Goal: Transaction & Acquisition: Purchase product/service

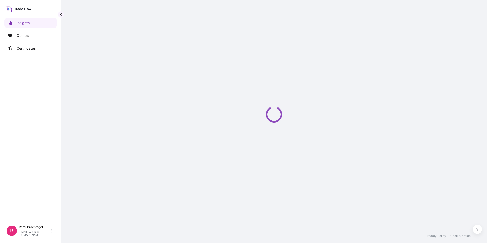
select select "2025"
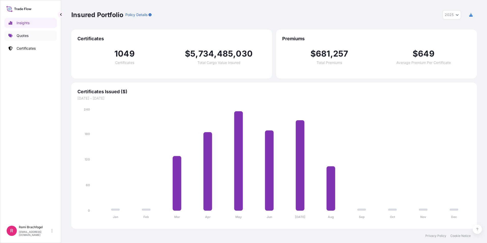
click at [37, 37] on link "Quotes" at bounding box center [30, 36] width 52 height 10
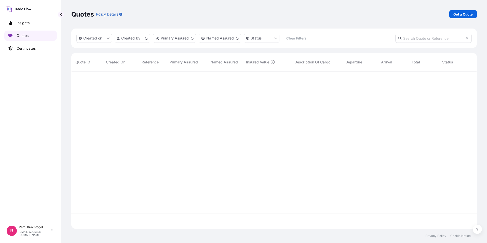
scroll to position [156, 402]
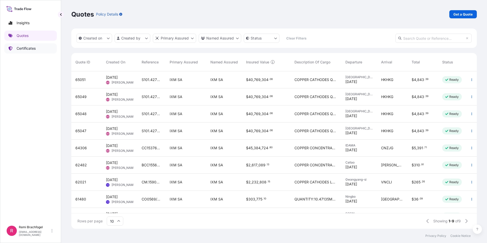
click at [26, 51] on p "Certificates" at bounding box center [26, 48] width 19 height 5
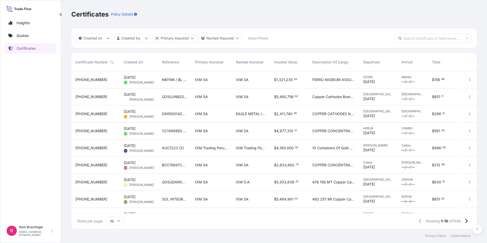
click at [25, 38] on link "Quotes" at bounding box center [30, 36] width 52 height 10
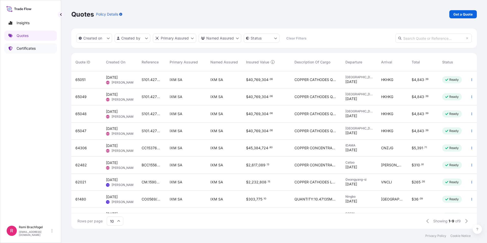
click at [46, 47] on link "Certificates" at bounding box center [30, 48] width 52 height 10
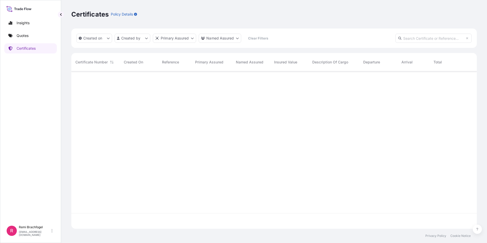
scroll to position [156, 402]
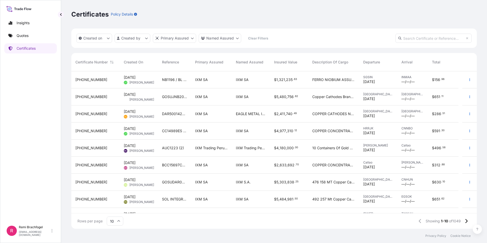
click at [19, 42] on div "Insights Quotes Certificates" at bounding box center [30, 118] width 52 height 210
click at [22, 39] on link "Quotes" at bounding box center [30, 36] width 52 height 10
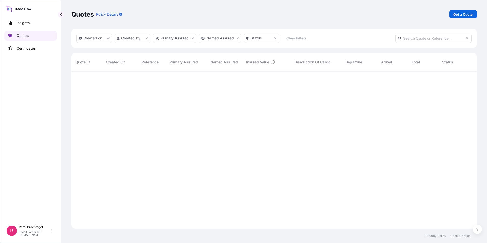
scroll to position [156, 402]
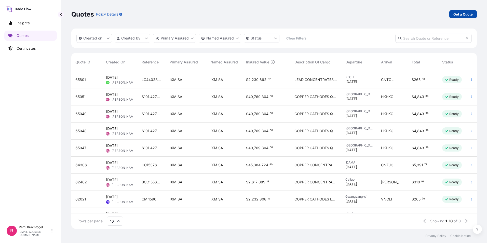
click at [452, 18] on link "Get a Quote" at bounding box center [463, 14] width 28 height 8
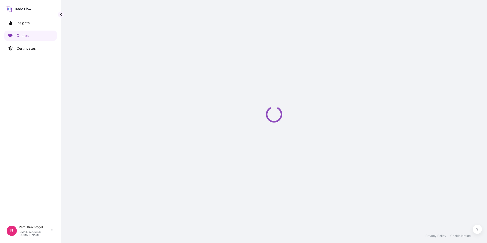
select select "Sea"
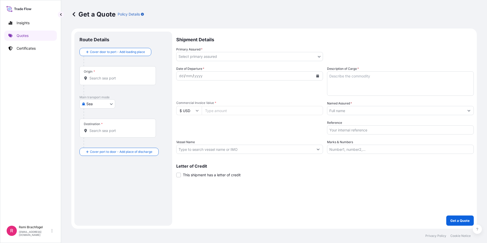
click at [212, 57] on body "Insights Quotes Certificates R Remi Brachfogel [EMAIL_ADDRESS][DOMAIN_NAME] Get…" at bounding box center [243, 121] width 487 height 243
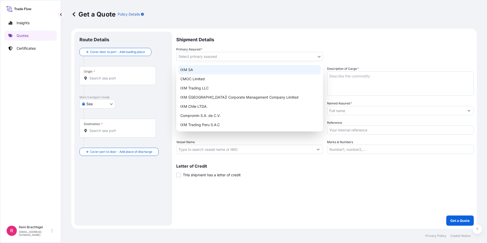
click at [196, 70] on div "IXM SA" at bounding box center [249, 69] width 143 height 9
select select "31846"
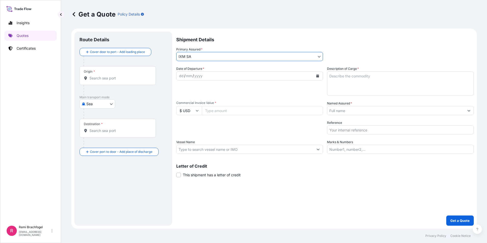
click at [228, 80] on div "dd / mm / yyyy" at bounding box center [245, 75] width 137 height 9
click at [359, 83] on textarea "Description of Cargo *" at bounding box center [400, 83] width 147 height 24
click at [230, 103] on span "Commercial Invoice Value *" at bounding box center [249, 103] width 147 height 4
click at [230, 106] on input "Commercial Invoice Value *" at bounding box center [262, 110] width 121 height 9
click at [248, 127] on div "Packing Category Type to search a container mode Please select a primary mode o…" at bounding box center [249, 127] width 147 height 14
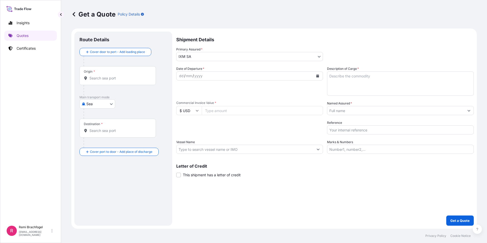
click at [211, 82] on div "Date of Departure * dd / mm / yyyy" at bounding box center [249, 81] width 147 height 30
click at [211, 75] on div "dd / mm / yyyy" at bounding box center [245, 75] width 137 height 9
click at [317, 77] on icon "Calendar" at bounding box center [317, 75] width 3 height 3
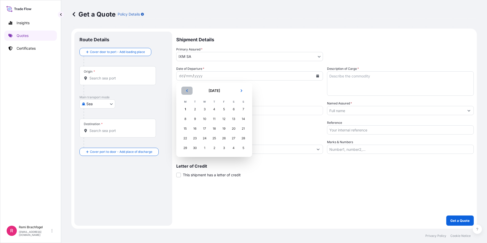
click at [187, 91] on icon "Previous" at bounding box center [186, 90] width 3 height 3
click at [196, 120] on div "5" at bounding box center [194, 118] width 9 height 9
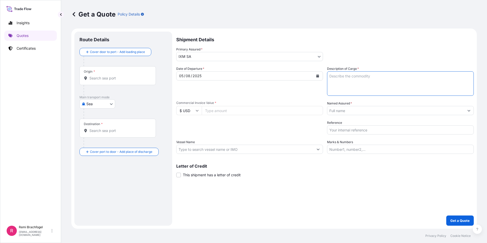
click at [370, 84] on textarea "Description of Cargo *" at bounding box center [400, 83] width 147 height 24
type textarea "NICKEL CATHODES"
click at [228, 111] on input "Commercial Invoice Value *" at bounding box center [262, 110] width 121 height 9
type input "1115225.12"
click at [331, 110] on input "Named Assured *" at bounding box center [395, 110] width 137 height 9
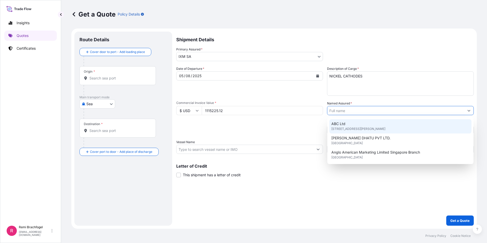
click at [343, 109] on input "Named Assured *" at bounding box center [395, 110] width 137 height 9
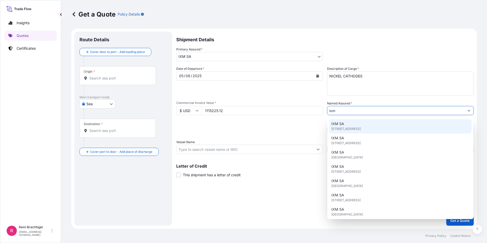
click at [402, 129] on div "IXM SA [STREET_ADDRESS]" at bounding box center [400, 126] width 142 height 14
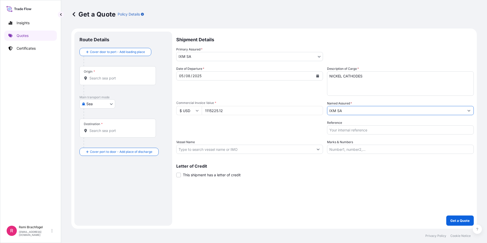
type input "IXM SA"
click at [384, 130] on input "Reference" at bounding box center [400, 129] width 147 height 9
click at [371, 132] on input "Reference" at bounding box center [400, 129] width 147 height 9
paste input "S501.08321/05C"
type input "S501.08321/05C"
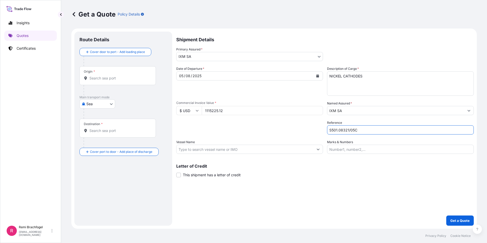
click at [254, 150] on input "Vessel Name" at bounding box center [245, 149] width 137 height 9
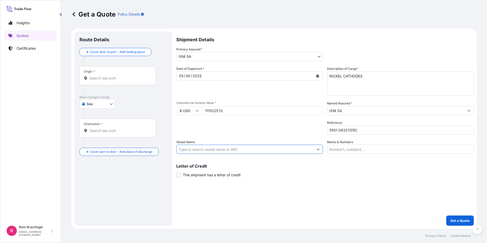
click at [316, 150] on button "Show suggestions" at bounding box center [318, 149] width 9 height 9
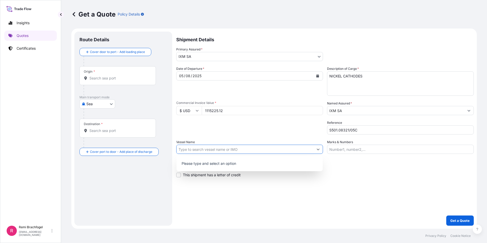
click at [297, 150] on input "Vessel Name" at bounding box center [245, 149] width 137 height 9
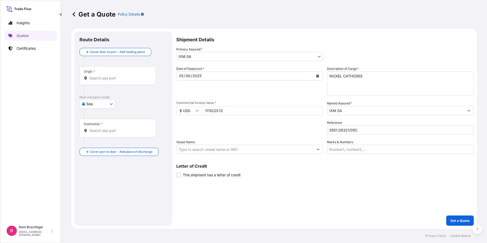
drag, startPoint x: 220, startPoint y: 146, endPoint x: 215, endPoint y: 150, distance: 5.6
click at [220, 146] on input "Vessel Name" at bounding box center [245, 149] width 137 height 9
paste input "[GEOGRAPHIC_DATA] 25004W"
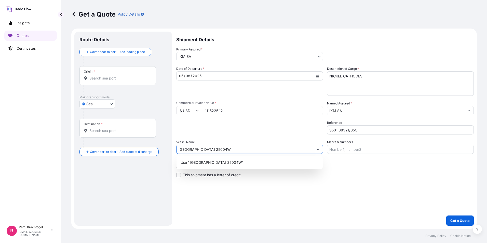
type input "[GEOGRAPHIC_DATA] 25004W"
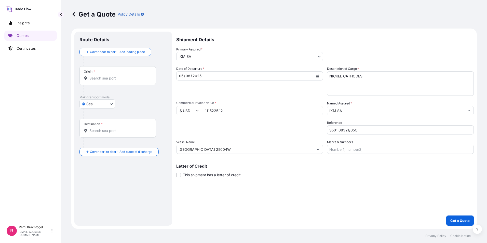
drag, startPoint x: 76, startPoint y: 18, endPoint x: 76, endPoint y: 16, distance: 2.8
click at [76, 18] on div "Get a Quote Policy Details" at bounding box center [273, 14] width 405 height 29
click at [73, 14] on icon at bounding box center [74, 14] width 3 height 4
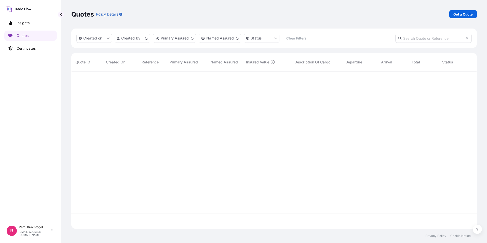
scroll to position [156, 402]
click at [25, 52] on link "Certificates" at bounding box center [30, 48] width 52 height 10
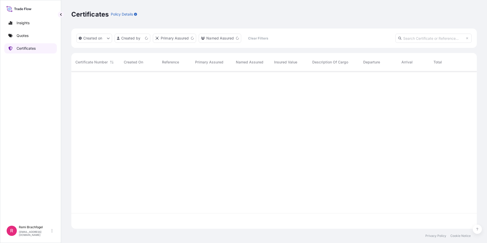
scroll to position [156, 402]
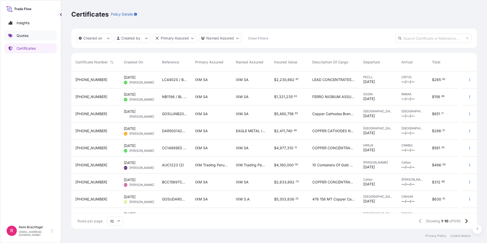
click at [22, 40] on link "Quotes" at bounding box center [30, 36] width 52 height 10
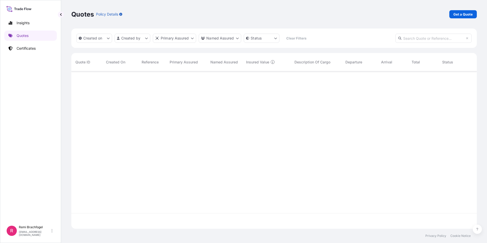
scroll to position [156, 402]
click at [461, 16] on p "Get a Quote" at bounding box center [462, 14] width 19 height 5
select select "Sea"
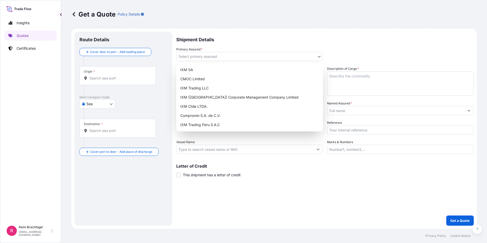
click at [210, 57] on body "Insights Quotes Certificates R Remi Brachfogel [EMAIL_ADDRESS][DOMAIN_NAME] Get…" at bounding box center [243, 121] width 487 height 243
click at [204, 72] on div "IXM SA" at bounding box center [249, 69] width 143 height 9
select select "31846"
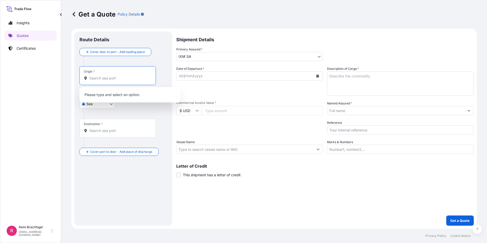
click at [117, 78] on input "Origin *" at bounding box center [119, 78] width 60 height 5
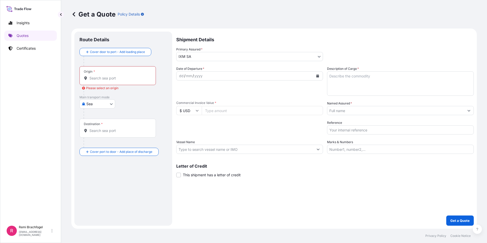
click at [118, 81] on div "Origin *" at bounding box center [117, 75] width 76 height 19
click at [118, 81] on input "Origin * Please select an origin" at bounding box center [119, 78] width 60 height 5
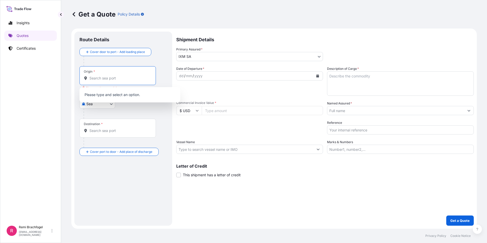
paste input "[GEOGRAPHIC_DATA]"
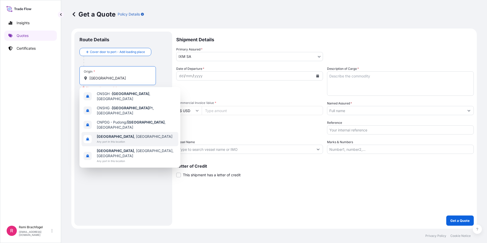
click at [140, 134] on div "[GEOGRAPHIC_DATA] , [GEOGRAPHIC_DATA] Any port in this location" at bounding box center [130, 139] width 97 height 14
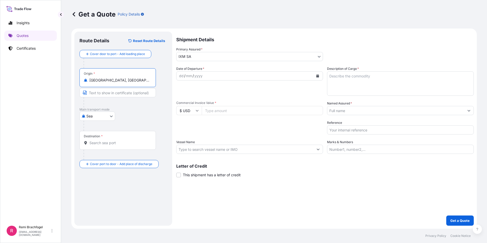
type input "[GEOGRAPHIC_DATA], [GEOGRAPHIC_DATA]"
click at [125, 135] on div "Destination *" at bounding box center [117, 140] width 76 height 19
click at [125, 140] on input "Destination *" at bounding box center [119, 142] width 60 height 5
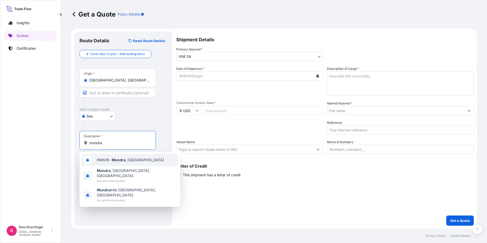
click at [149, 157] on div "INMUN - [GEOGRAPHIC_DATA] , [GEOGRAPHIC_DATA]" at bounding box center [130, 160] width 97 height 12
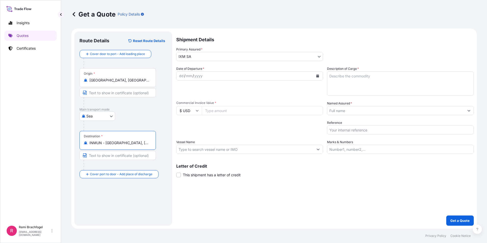
type input "INMUN - [GEOGRAPHIC_DATA], [GEOGRAPHIC_DATA]"
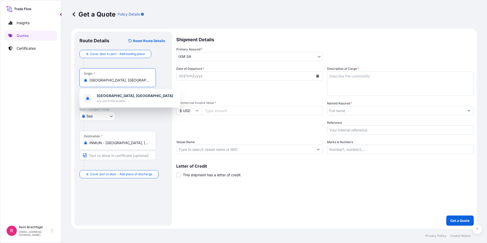
click at [121, 81] on input "[GEOGRAPHIC_DATA], [GEOGRAPHIC_DATA]" at bounding box center [119, 80] width 60 height 5
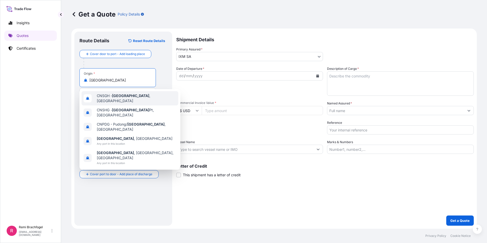
click at [144, 99] on div "CNSGH - [GEOGRAPHIC_DATA] , [GEOGRAPHIC_DATA]" at bounding box center [130, 98] width 97 height 14
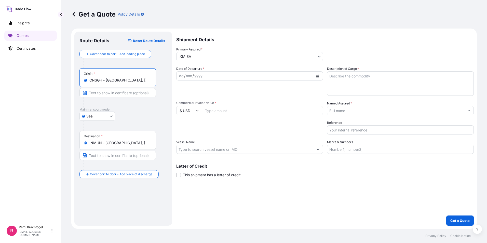
type input "CNSGH - [GEOGRAPHIC_DATA], [GEOGRAPHIC_DATA]"
click at [210, 76] on div "dd / mm / yyyy" at bounding box center [245, 75] width 137 height 9
click at [318, 78] on button "Calendar" at bounding box center [318, 76] width 8 height 8
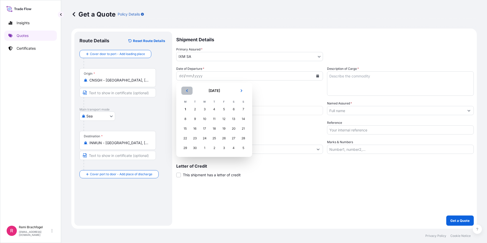
click at [185, 92] on button "Previous" at bounding box center [186, 91] width 11 height 8
click at [196, 121] on div "5" at bounding box center [194, 118] width 9 height 9
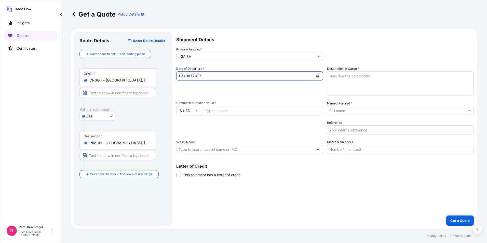
click at [383, 76] on textarea "Description of Cargo *" at bounding box center [400, 83] width 147 height 24
type textarea "NICKEL CATHODES"
click at [266, 110] on input "Commercial Invoice Value *" at bounding box center [262, 110] width 121 height 9
type input "1115225.12"
click at [259, 129] on div "Packing Category Type to search a container mode Please select a primary mode o…" at bounding box center [249, 127] width 147 height 14
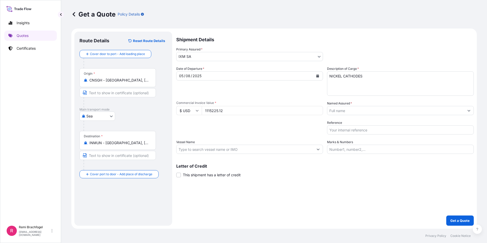
click at [416, 108] on input "Named Assured *" at bounding box center [395, 110] width 137 height 9
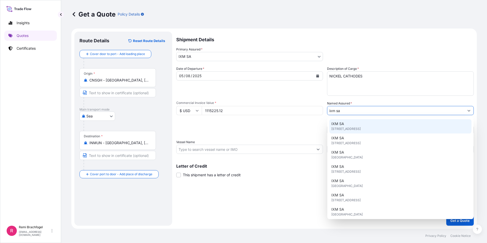
click at [351, 126] on span "[STREET_ADDRESS]" at bounding box center [345, 128] width 29 height 5
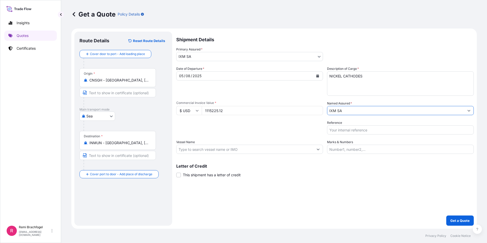
type input "IXM SA"
click at [291, 132] on div "Packing Category Type to search a container mode Please select a primary mode o…" at bounding box center [249, 127] width 147 height 14
click at [365, 134] on input "Reference" at bounding box center [400, 129] width 147 height 9
click at [348, 136] on div "Date of Departure * [DATE] Cargo Category * Metals of every type and descriptio…" at bounding box center [324, 110] width 297 height 88
click at [348, 133] on input "Reference" at bounding box center [400, 129] width 147 height 9
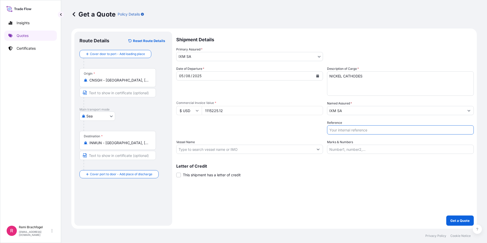
paste input "S501.08321/05C"
type input "S501.08321/05C"
click at [355, 180] on div "Shipment Details Primary Assured * IXM SA IXM SA CMOC Limited IXM Trading LLC I…" at bounding box center [324, 129] width 297 height 194
click at [193, 149] on input "Vessel Name" at bounding box center [245, 149] width 137 height 9
click at [205, 153] on input "Vessel Name" at bounding box center [245, 149] width 137 height 9
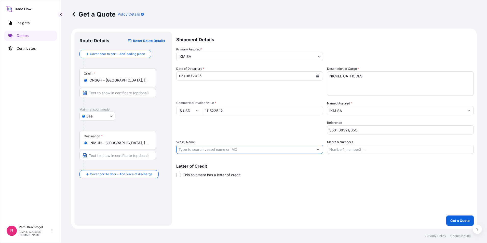
paste input "[GEOGRAPHIC_DATA] 25004W"
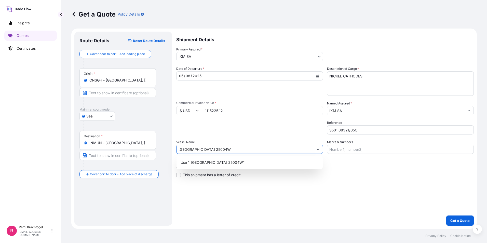
click at [181, 148] on input "[GEOGRAPHIC_DATA] 25004W" at bounding box center [245, 149] width 137 height 9
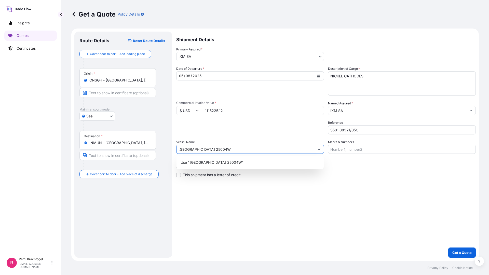
type input "[GEOGRAPHIC_DATA] 25004W"
click at [329, 207] on div "Shipment Details Primary Assured * IXM SA IXM SA CMOC Limited IXM Trading LLC I…" at bounding box center [326, 145] width 300 height 226
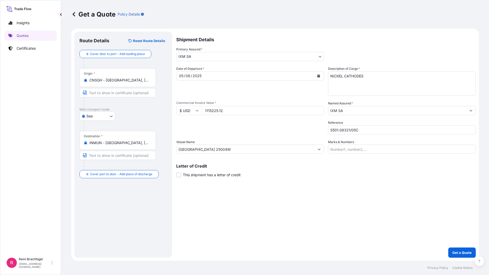
drag, startPoint x: 288, startPoint y: 186, endPoint x: 290, endPoint y: 188, distance: 3.1
click at [288, 186] on div "Shipment Details Primary Assured * IXM SA IXM SA CMOC Limited IXM Trading LLC I…" at bounding box center [326, 145] width 300 height 226
click at [273, 196] on div "Shipment Details Primary Assured * IXM SA IXM SA CMOC Limited IXM Trading LLC I…" at bounding box center [326, 145] width 300 height 226
click at [227, 0] on div "Get a Quote Policy Details" at bounding box center [275, 14] width 408 height 29
click at [221, 27] on div "Get a Quote Policy Details" at bounding box center [275, 14] width 408 height 29
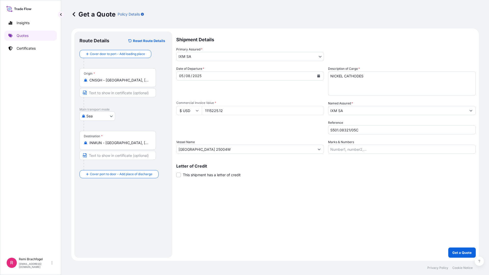
click at [311, 199] on div "Shipment Details Primary Assured * IXM SA IXM SA CMOC Limited IXM Trading LLC I…" at bounding box center [326, 145] width 300 height 226
click at [264, 197] on div "Shipment Details Primary Assured * IXM SA IXM SA CMOC Limited IXM Trading LLC I…" at bounding box center [326, 145] width 300 height 226
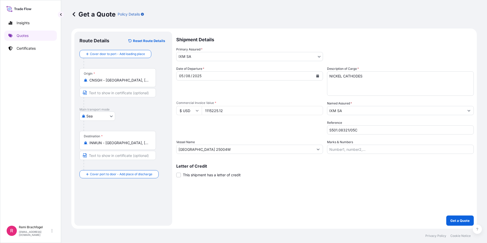
click at [296, 201] on div "Shipment Details Primary Assured * IXM SA IXM SA CMOC Limited IXM Trading LLC I…" at bounding box center [324, 129] width 297 height 194
click at [396, 212] on div "Shipment Details Primary Assured * IXM SA IXM SA CMOC Limited IXM Trading LLC I…" at bounding box center [324, 129] width 297 height 194
click at [463, 228] on form "Route Details Reset Route Details Cover door to port - Add loading place Place …" at bounding box center [273, 129] width 405 height 200
click at [461, 223] on button "Get a Quote" at bounding box center [460, 220] width 28 height 10
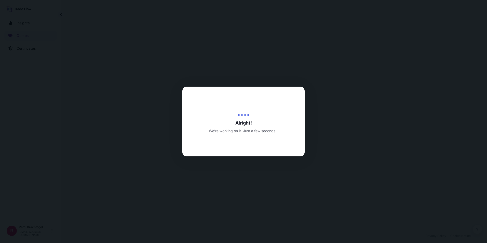
select select "Sea"
select select "31846"
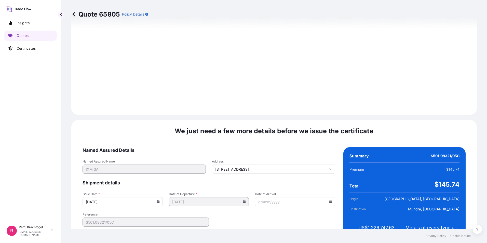
scroll to position [524, 0]
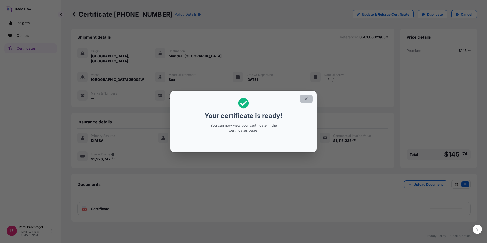
click at [303, 97] on button "button" at bounding box center [306, 99] width 13 height 8
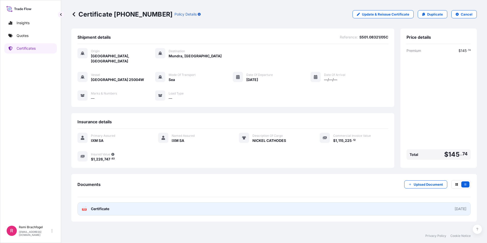
click at [195, 207] on link "PDF Certificate [DATE]" at bounding box center [273, 208] width 393 height 13
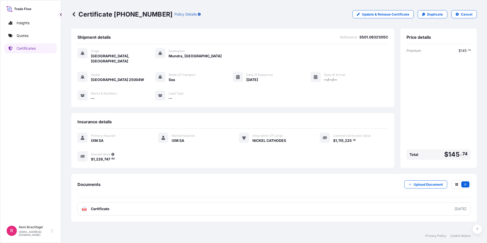
click at [74, 16] on icon at bounding box center [73, 14] width 5 height 5
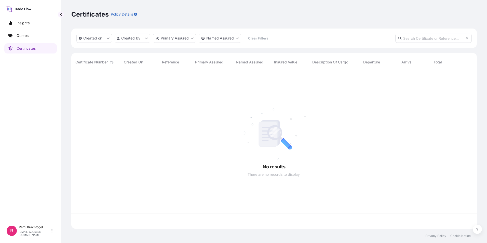
scroll to position [156, 402]
